Goal: Find specific page/section: Find specific page/section

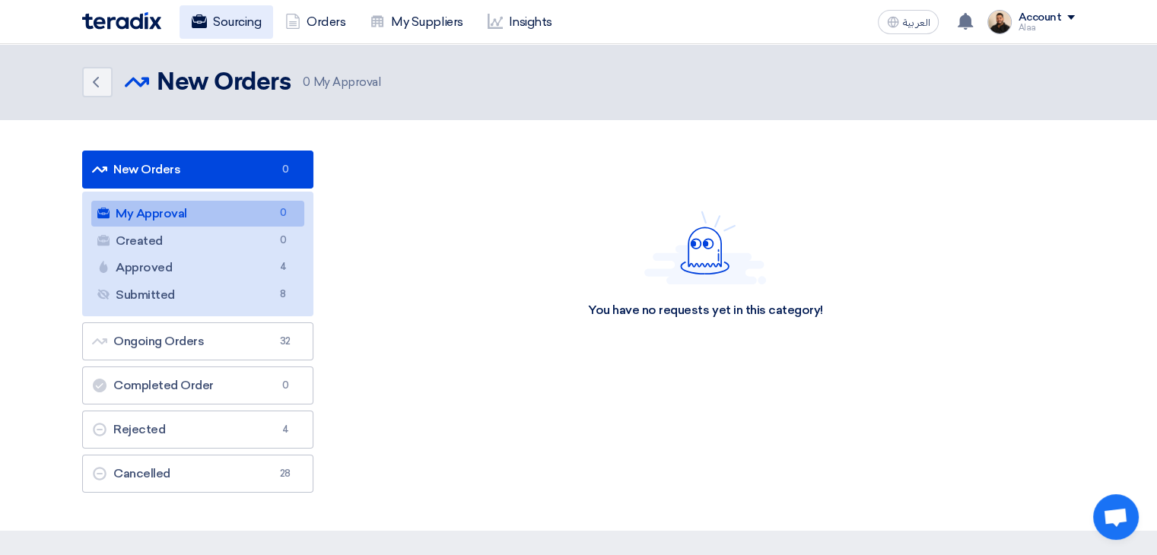
click at [250, 21] on link "Sourcing" at bounding box center [227, 21] width 94 height 33
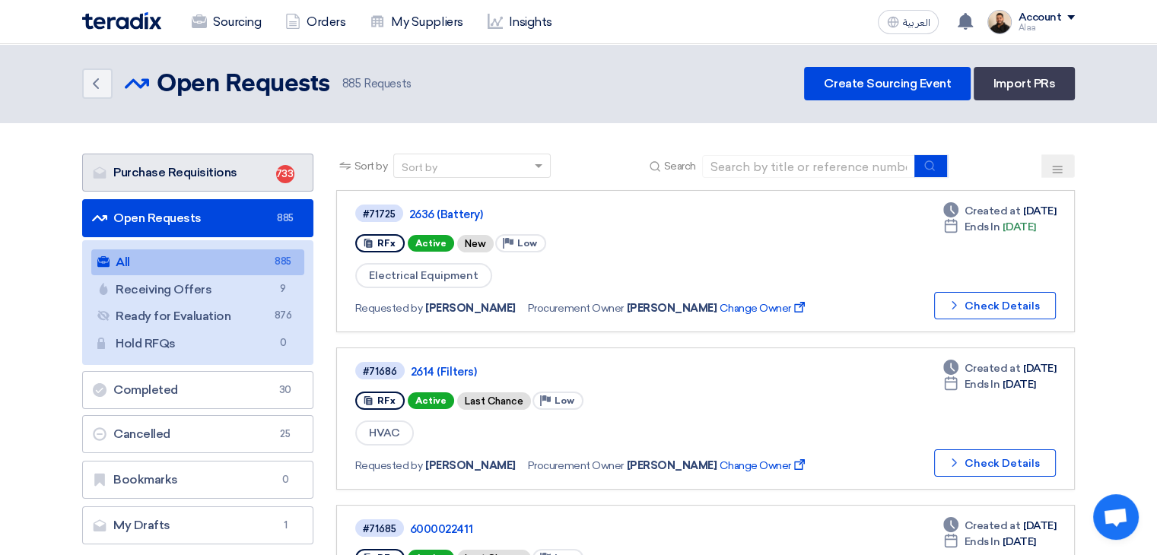
click at [234, 175] on link "Purchase Requisitions Purchase Requisitions 733" at bounding box center [197, 173] width 231 height 38
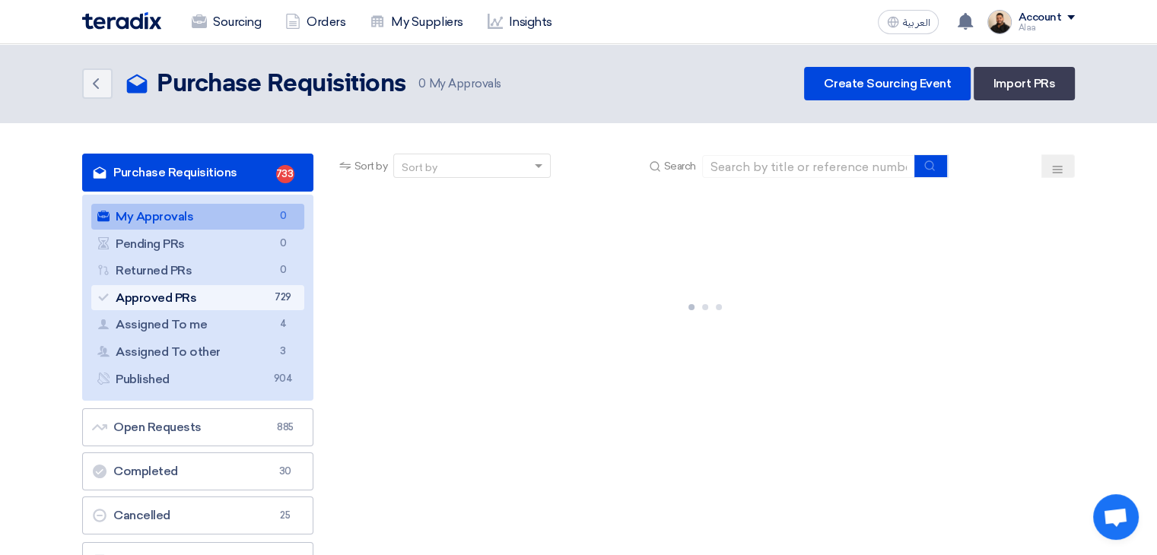
click at [256, 297] on link "Approved PRs Approved PRs 729" at bounding box center [197, 298] width 213 height 26
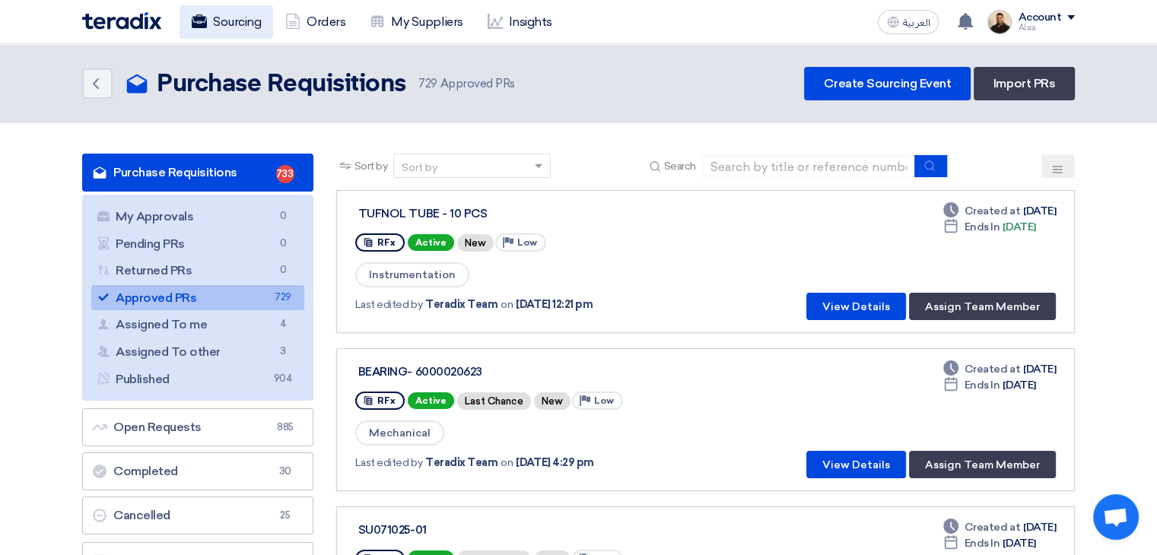
click at [227, 22] on link "Sourcing" at bounding box center [227, 21] width 94 height 33
